Goal: Transaction & Acquisition: Book appointment/travel/reservation

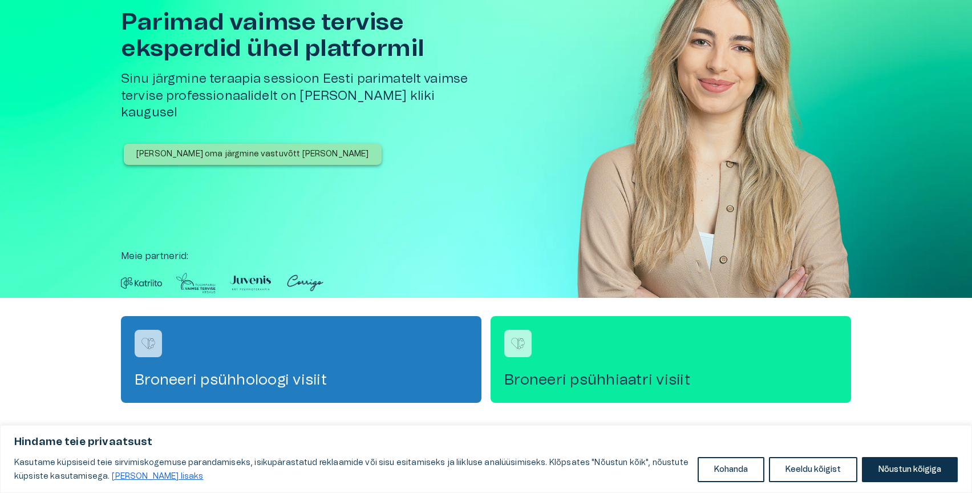
scroll to position [113, 0]
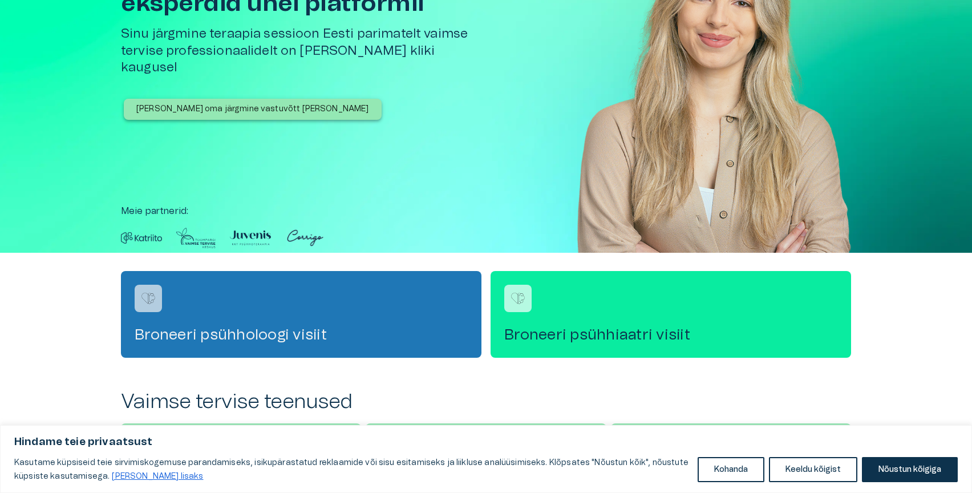
click at [376, 319] on div "Broneeri psühholoogi visiit" at bounding box center [301, 314] width 360 height 87
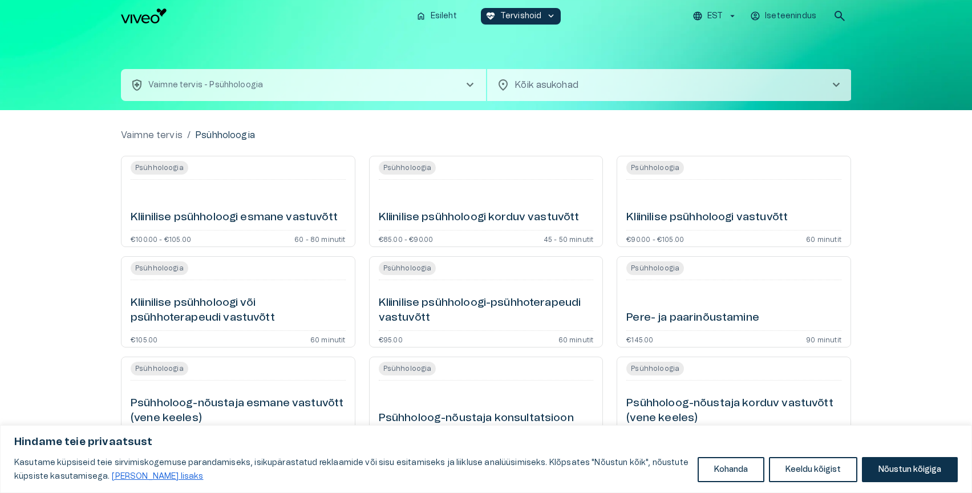
click at [259, 80] on p "Vaimne tervis - Psühholoogia" at bounding box center [205, 85] width 115 height 12
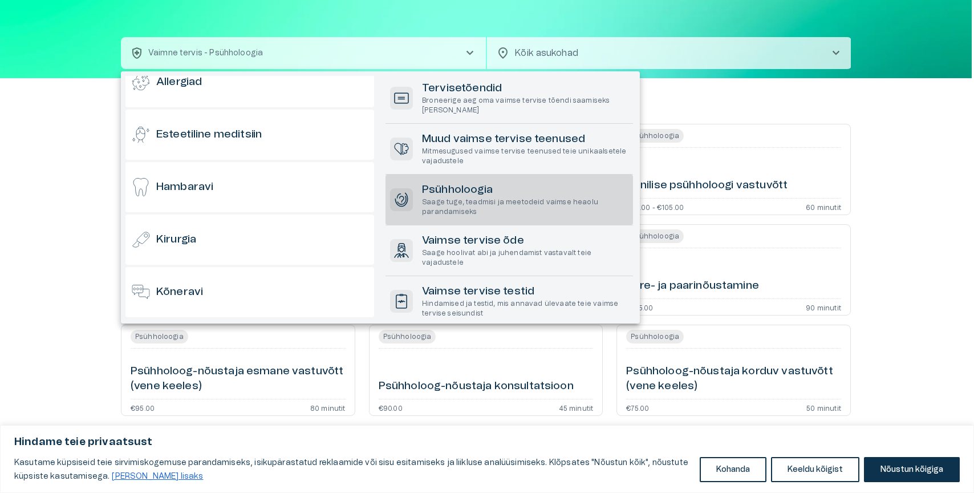
scroll to position [131, 0]
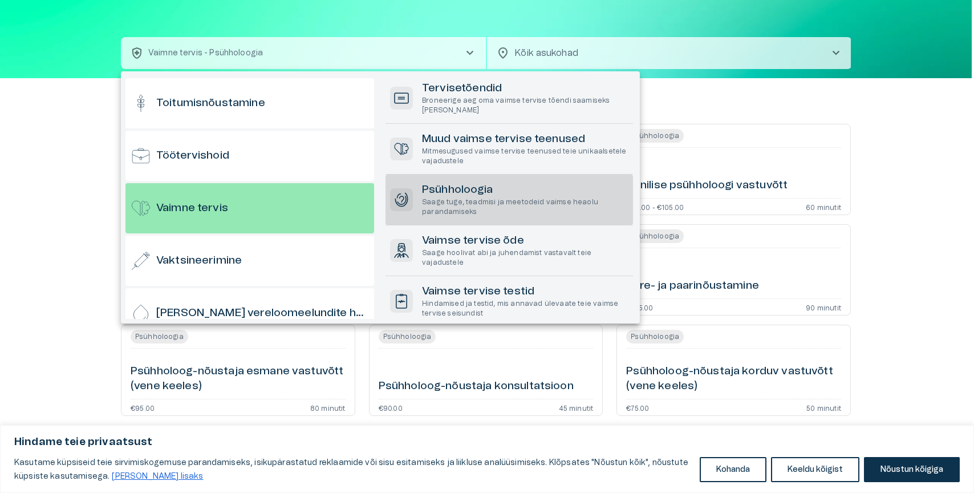
click at [562, 43] on div at bounding box center [487, 246] width 974 height 493
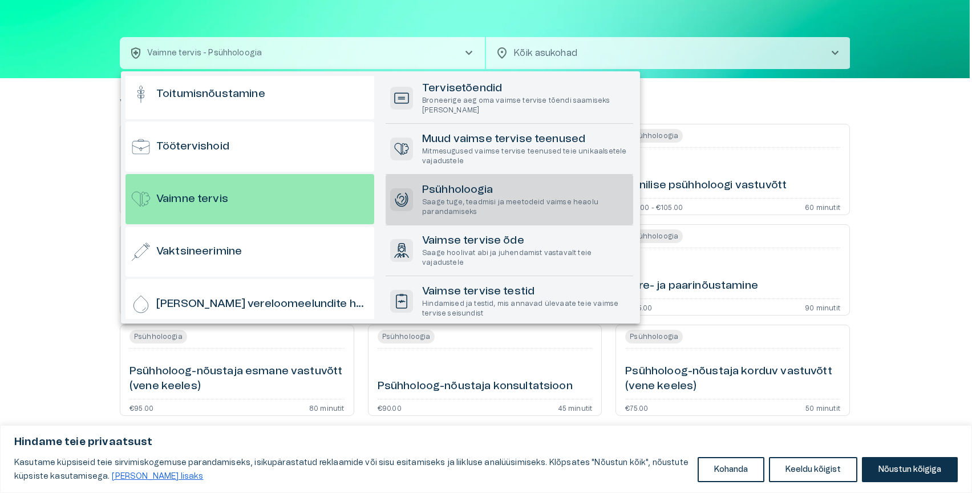
scroll to position [1110, 0]
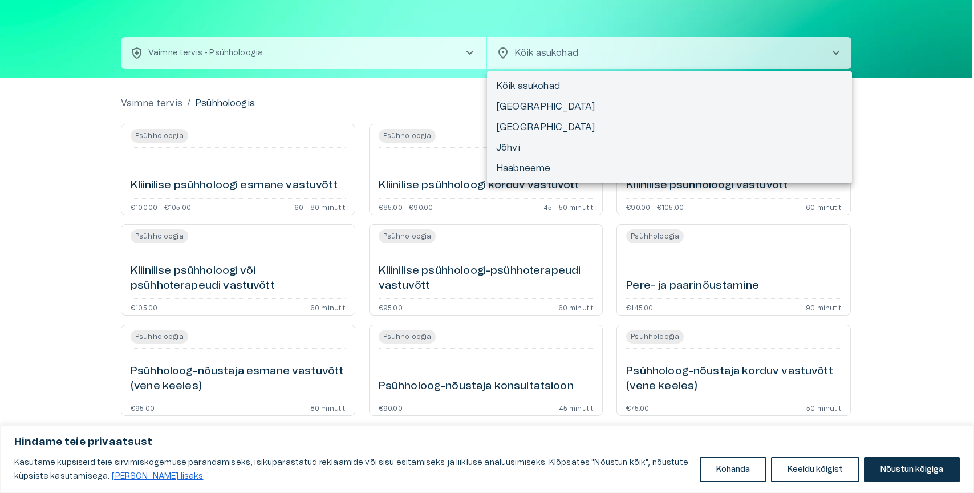
click at [557, 48] on body "Hindame teie privaatsust Kasutame küpsiseid teie sirvimiskogemuse parandamiseks…" at bounding box center [487, 214] width 974 height 493
click at [530, 100] on li "[GEOGRAPHIC_DATA]" at bounding box center [669, 106] width 365 height 21
type input "**********"
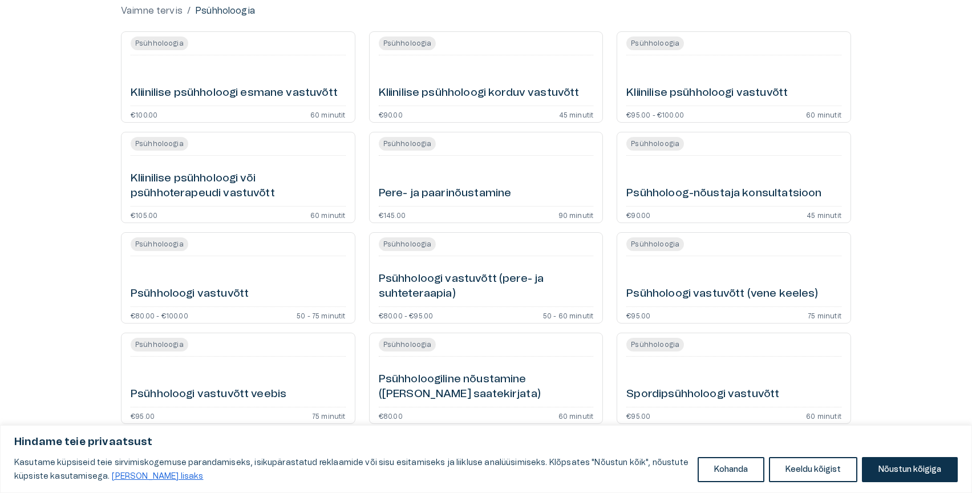
scroll to position [139, 0]
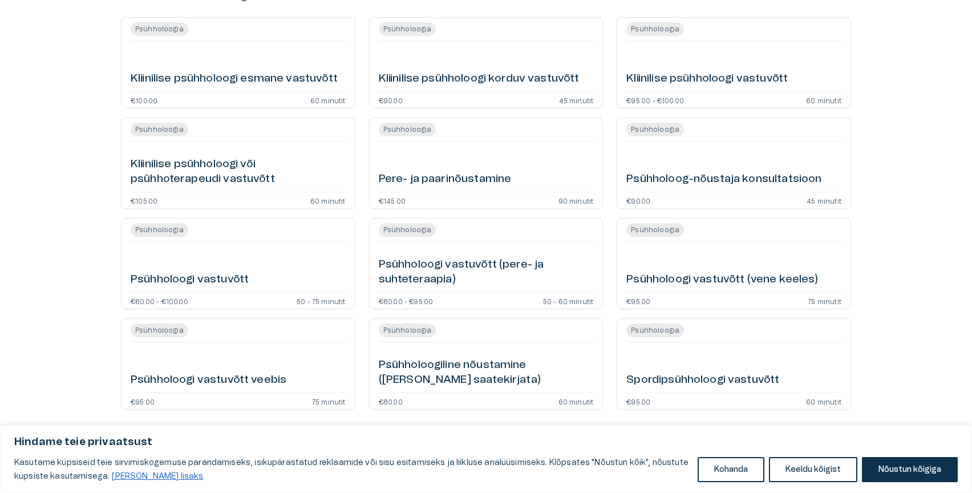
click at [460, 369] on h6 "Psühholoogiline nõustamine ([PERSON_NAME] saatekirjata)" at bounding box center [486, 373] width 215 height 30
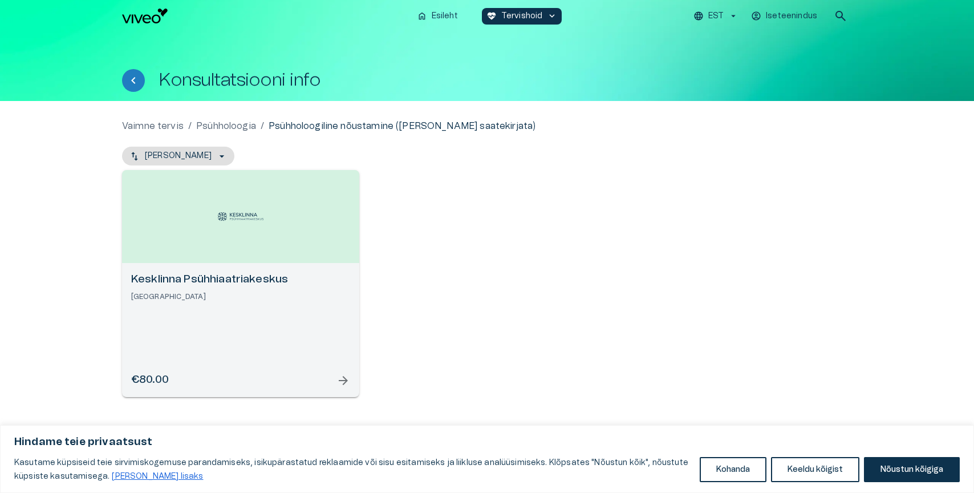
click at [265, 286] on h6 "Kesklinna Psühhiaatriakeskus" at bounding box center [240, 279] width 219 height 15
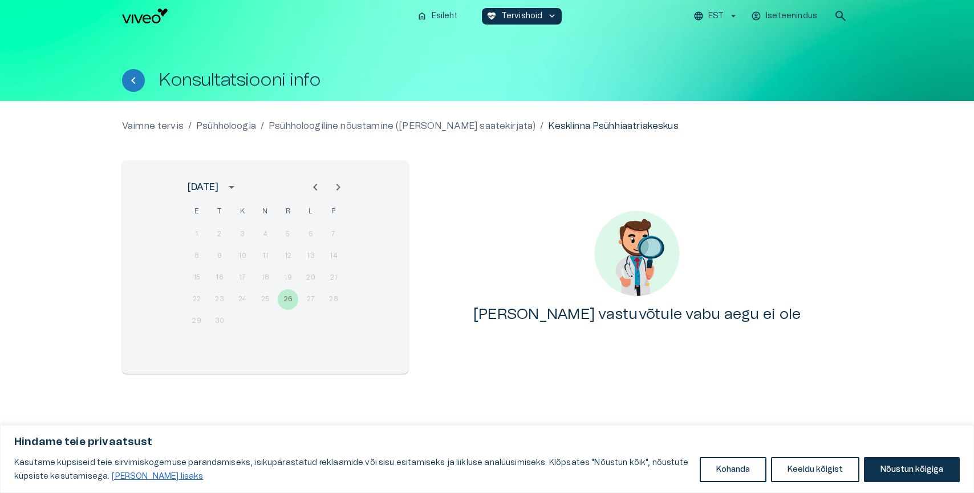
click at [338, 190] on icon "Next month" at bounding box center [338, 187] width 14 height 14
click at [241, 237] on div "1 2 3 4 5" at bounding box center [265, 234] width 182 height 21
click at [244, 265] on div "6 7 8 9 10 11 12" at bounding box center [265, 256] width 182 height 21
click at [345, 183] on button "Next month" at bounding box center [338, 187] width 23 height 23
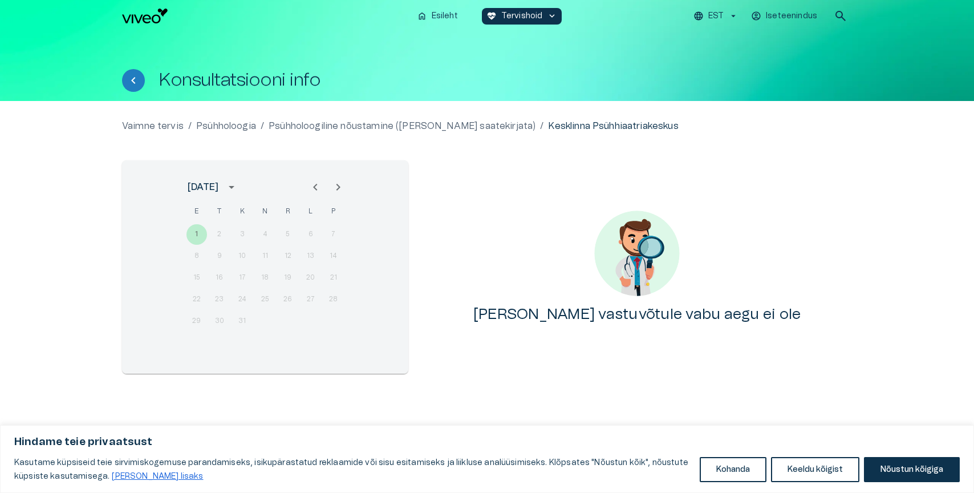
click at [345, 183] on button "Next month" at bounding box center [338, 187] width 23 height 23
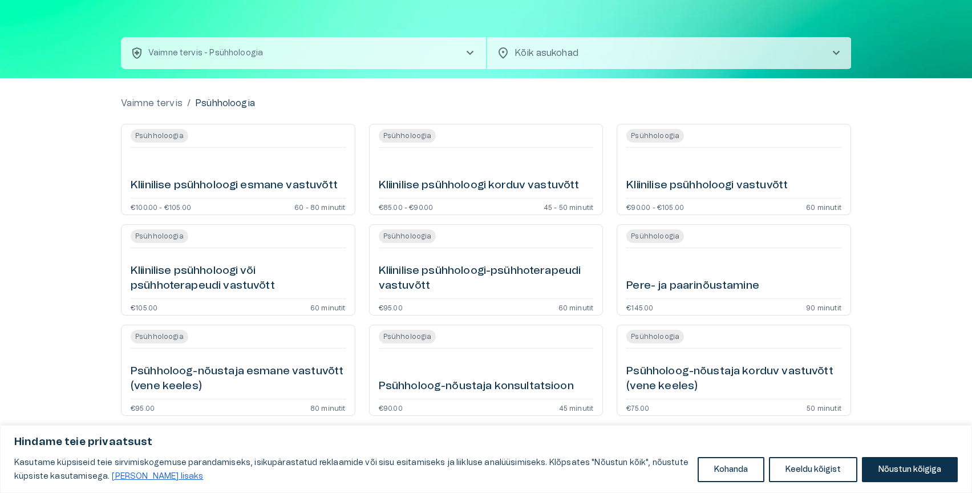
scroll to position [113, 0]
